Goal: Find specific page/section

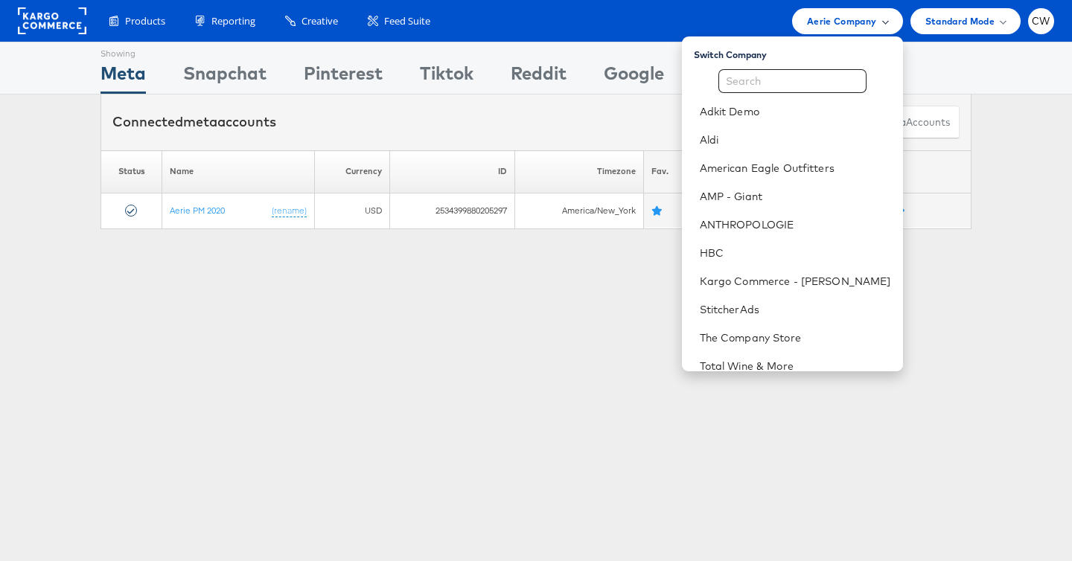
click at [825, 28] on div "Aerie Company" at bounding box center [847, 21] width 110 height 26
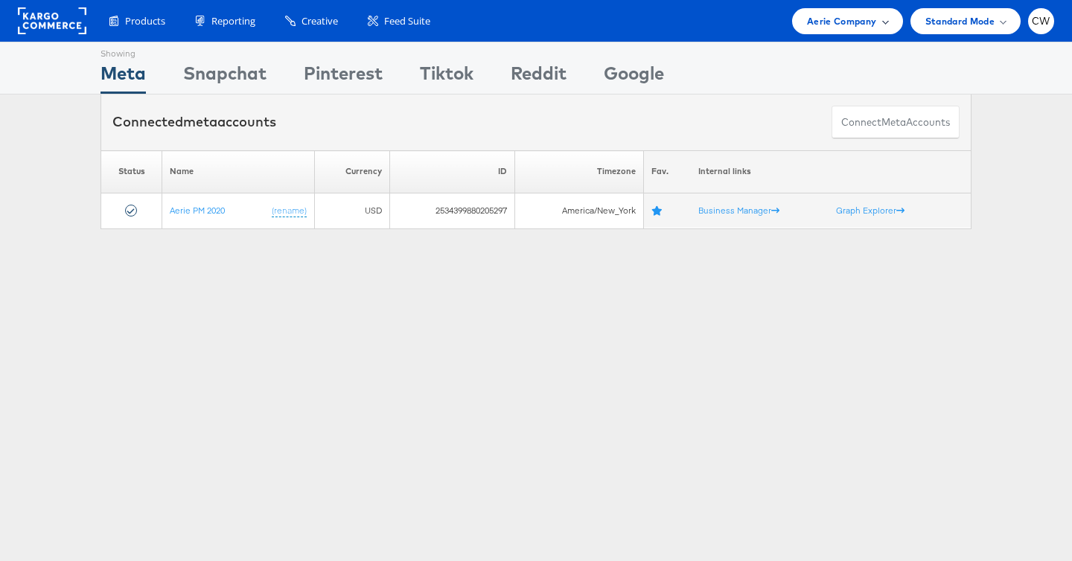
click at [825, 28] on div "Aerie Company" at bounding box center [847, 21] width 110 height 26
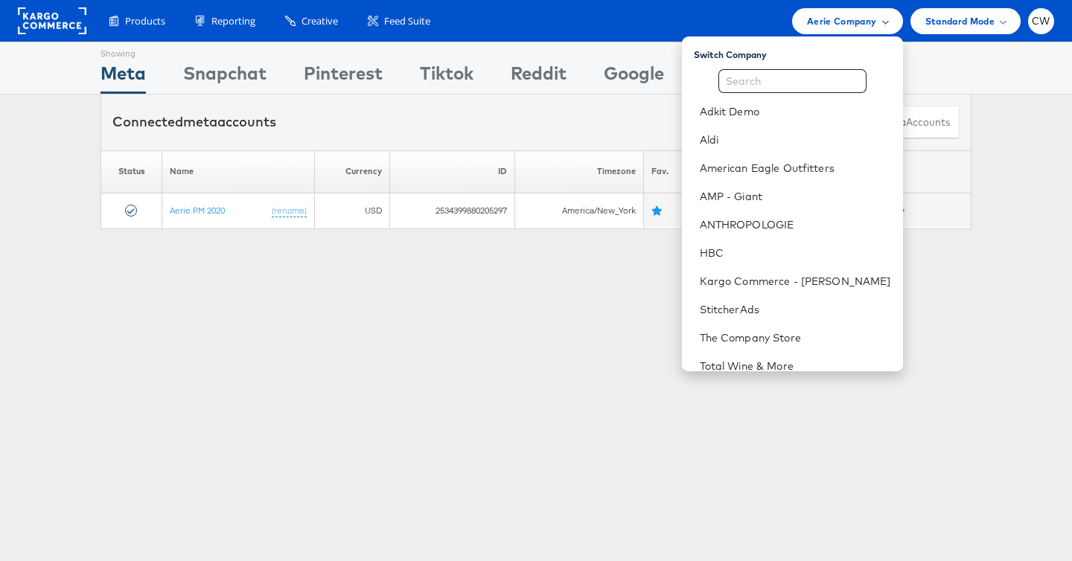
click at [825, 28] on div "Aerie Company" at bounding box center [847, 21] width 110 height 26
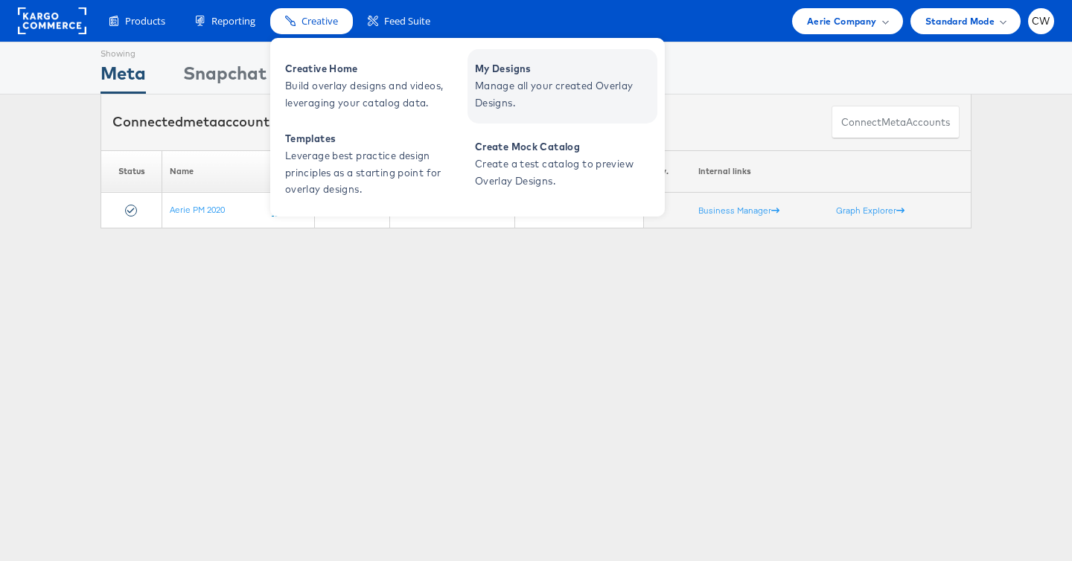
click at [526, 78] on span "Manage all your created Overlay Designs." at bounding box center [564, 94] width 179 height 34
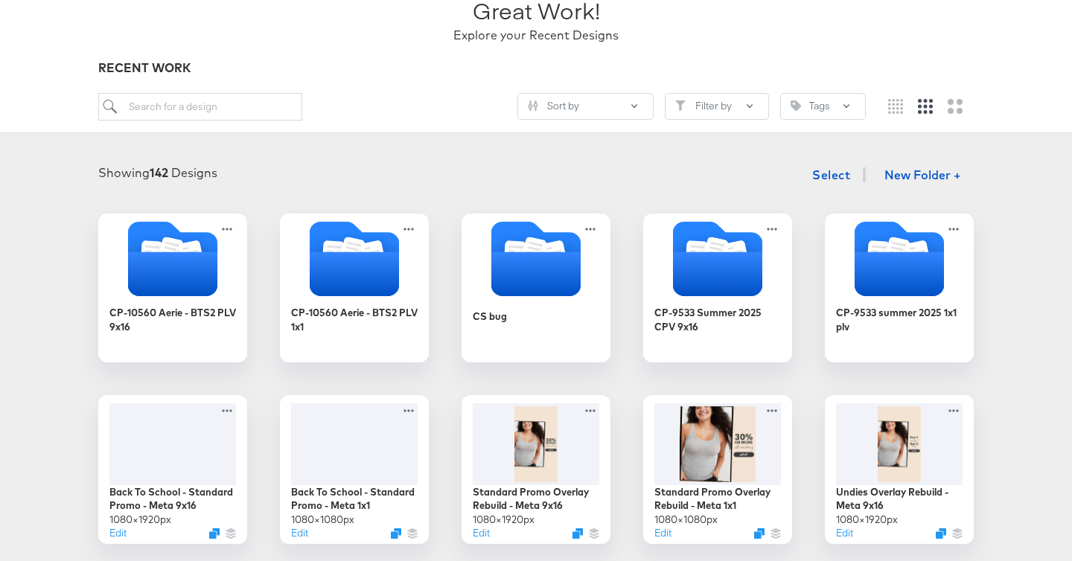
scroll to position [86, 0]
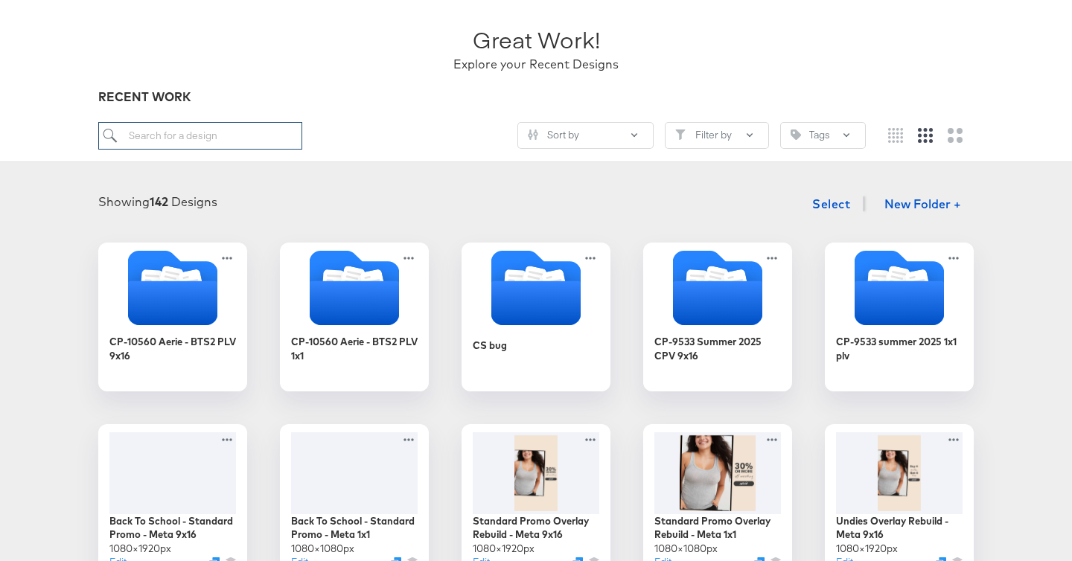
click at [213, 136] on input "search" at bounding box center [200, 136] width 204 height 28
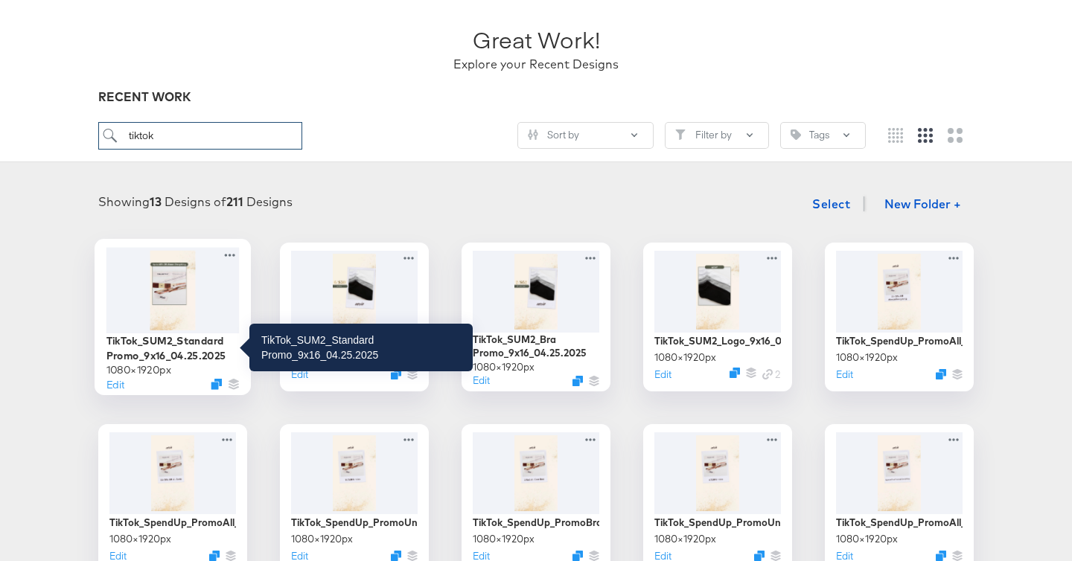
type input "tiktok"
click at [205, 338] on div "TikTok_SUM2_Standard Promo_9x16_04.25.2025" at bounding box center [172, 347] width 133 height 29
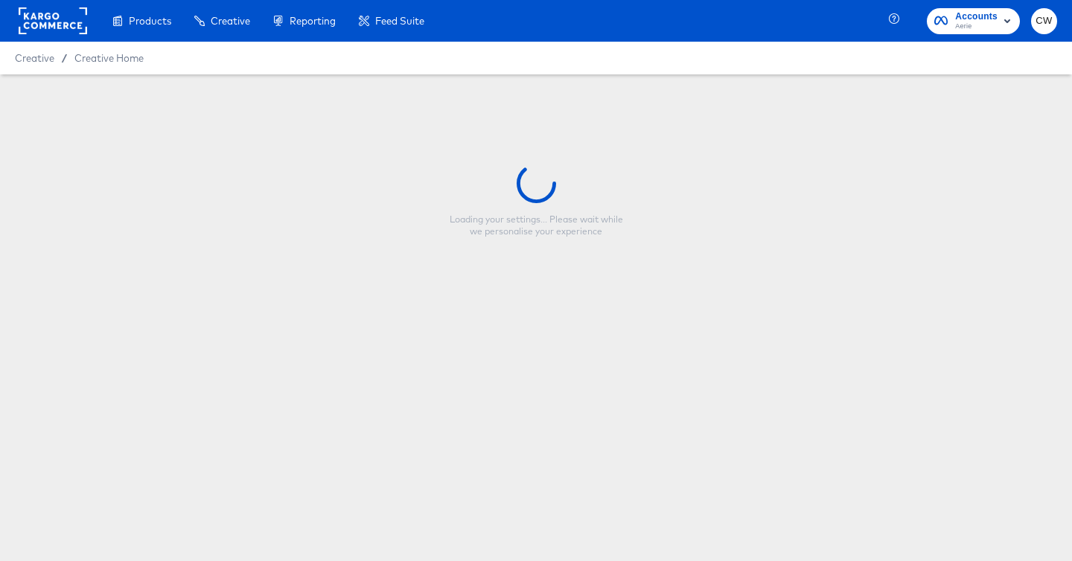
type input "TikTok_SUM2_Standard Promo_9x16_04.25.2025"
